Goal: Find specific page/section: Find specific page/section

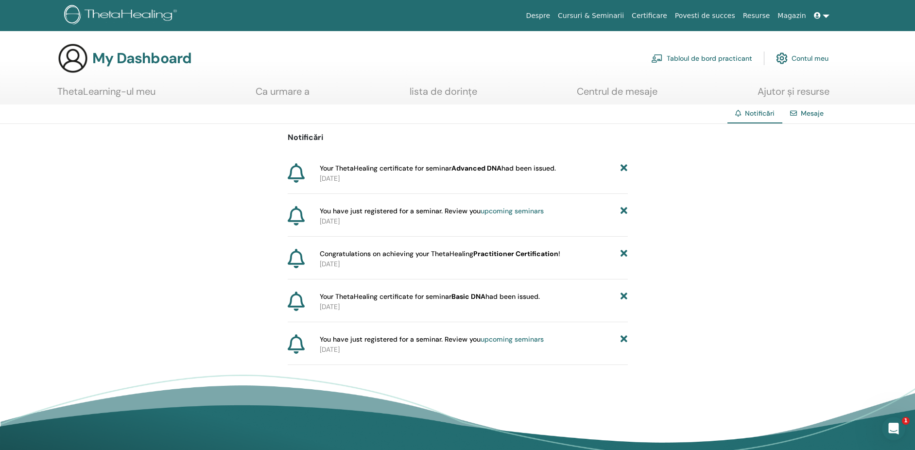
click at [459, 169] on b "Advanced DNA" at bounding box center [477, 168] width 50 height 9
click at [341, 168] on span "Your ThetaHealing certificate for seminar Advanced DNA had been issued." at bounding box center [438, 168] width 236 height 10
click at [806, 57] on link "Contul meu" at bounding box center [802, 58] width 52 height 21
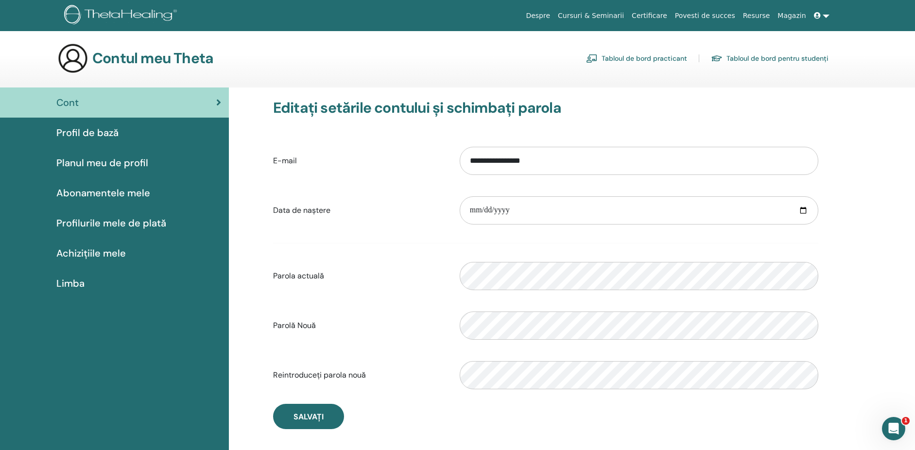
click at [71, 254] on span "Achizițiile mele" at bounding box center [91, 253] width 70 height 15
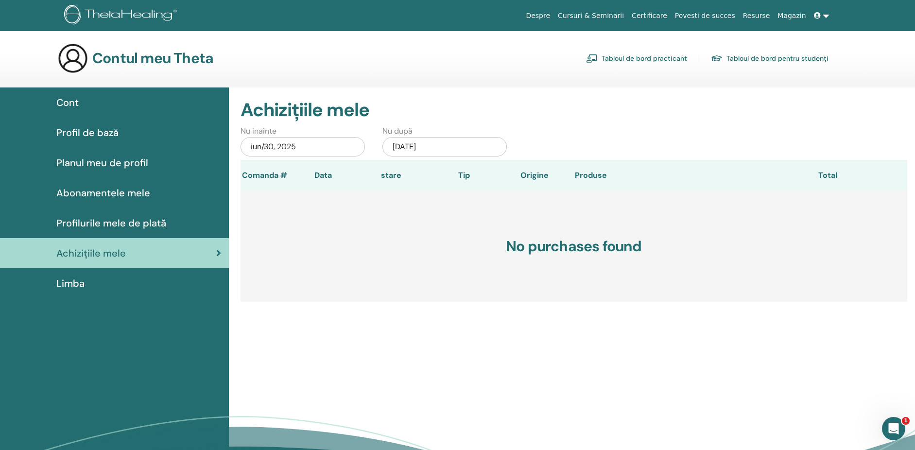
click at [69, 102] on span "Cont" at bounding box center [67, 102] width 22 height 15
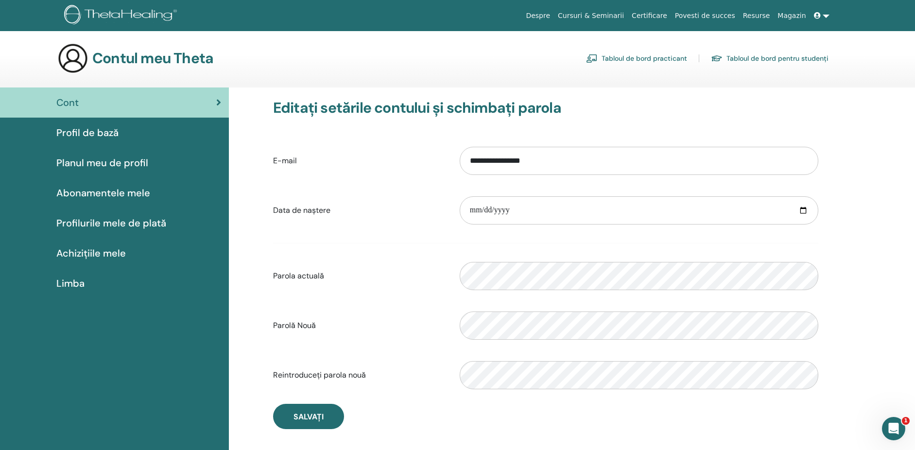
click at [70, 163] on span "Planul meu de profil" at bounding box center [102, 163] width 92 height 15
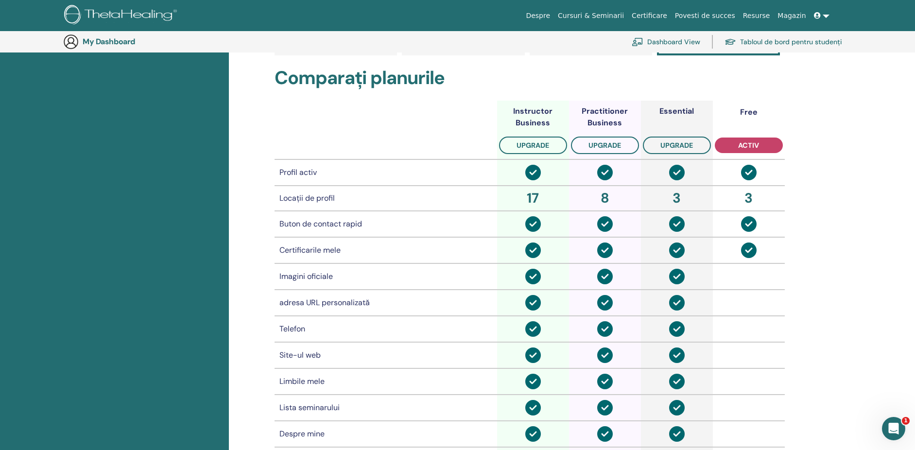
scroll to position [368, 0]
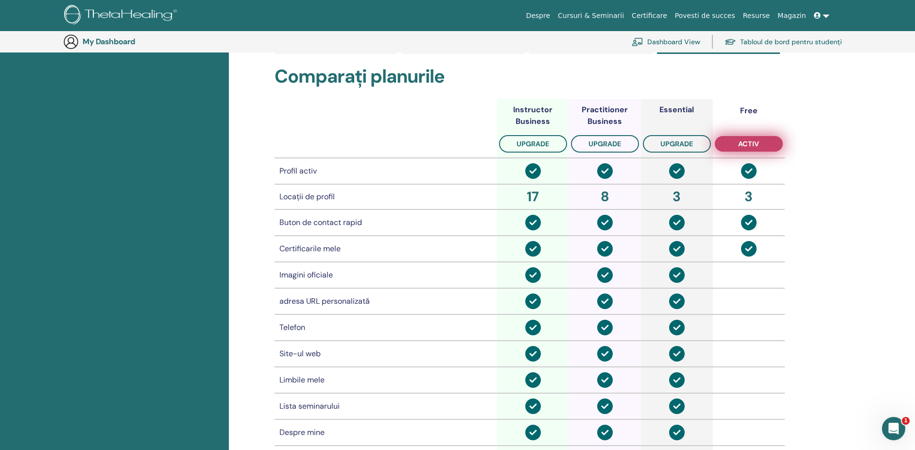
click at [753, 144] on span "activ" at bounding box center [748, 144] width 21 height 8
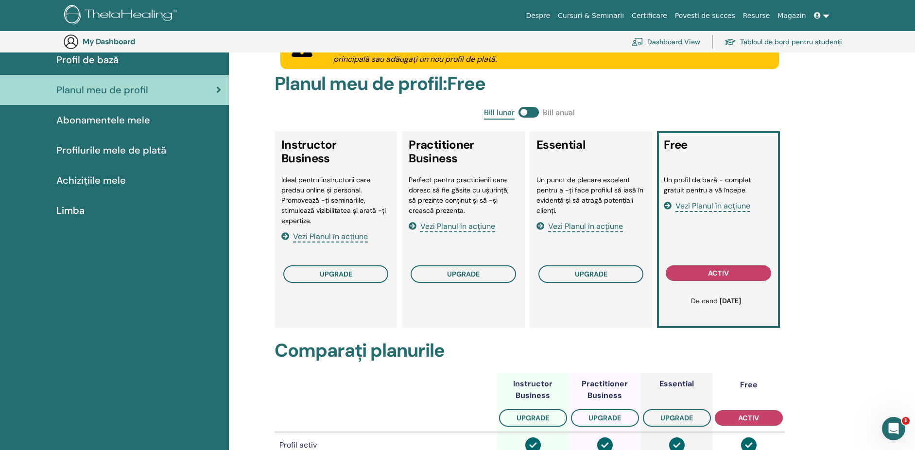
scroll to position [0, 0]
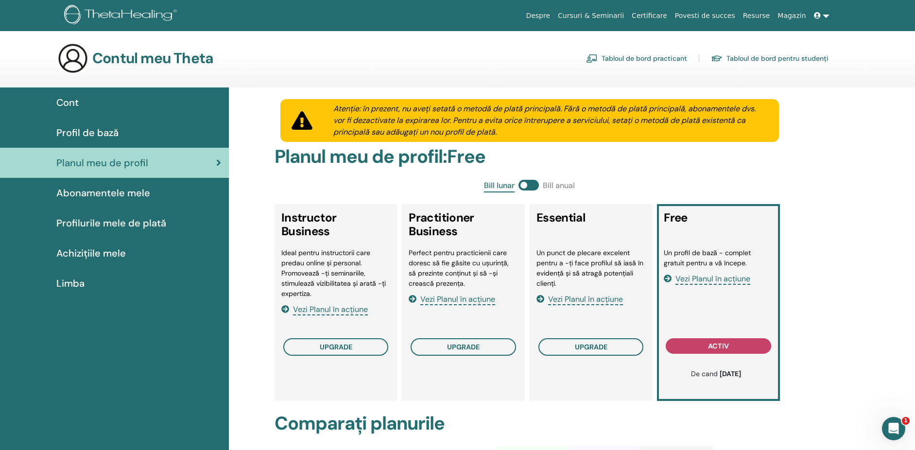
click at [99, 191] on span "Abonamentele mele" at bounding box center [103, 193] width 94 height 15
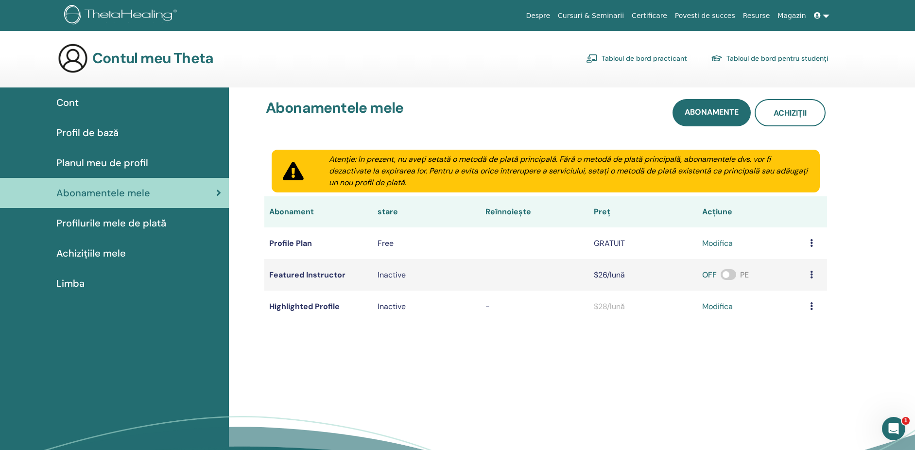
click at [80, 223] on span "Profilurile mele de plată" at bounding box center [111, 223] width 110 height 15
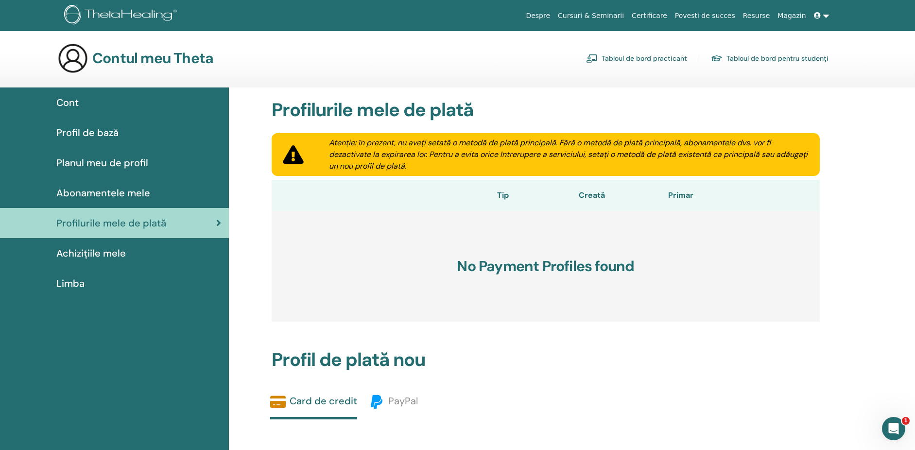
click at [669, 16] on link "Certificare" at bounding box center [649, 16] width 43 height 18
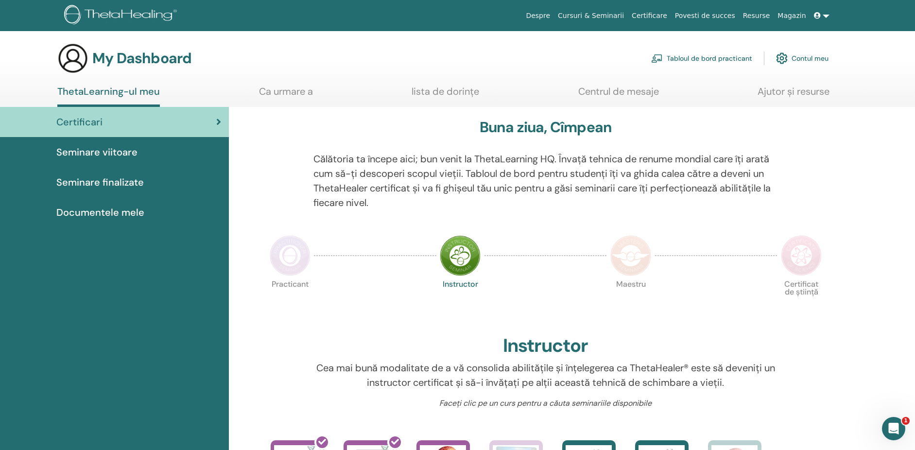
click at [107, 214] on span "Documentele mele" at bounding box center [100, 212] width 88 height 15
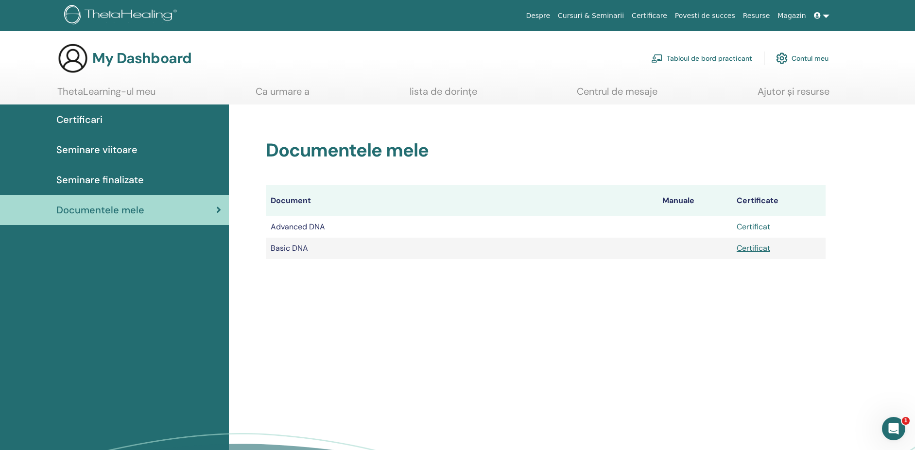
click at [752, 227] on link "Certificat" at bounding box center [754, 227] width 34 height 10
